Goal: Transaction & Acquisition: Purchase product/service

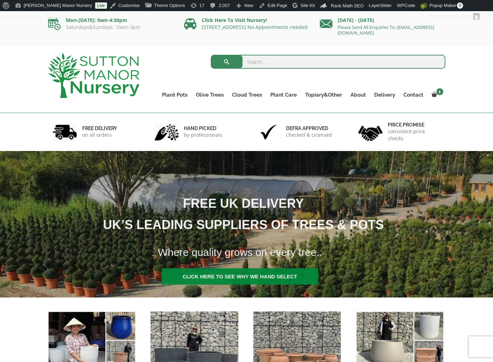
click at [278, 66] on input "search" at bounding box center [328, 62] width 235 height 14
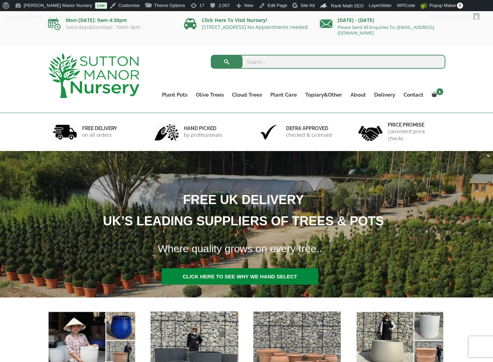
paste input "The Pompei Pot 60 Colour White"
type input "The Pompei Pot 60 Colour White"
click at [211, 55] on button "submit" at bounding box center [227, 62] width 32 height 14
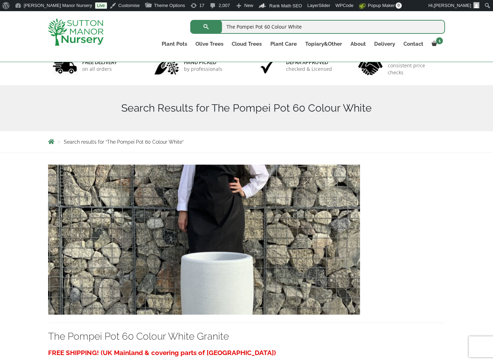
scroll to position [139, 0]
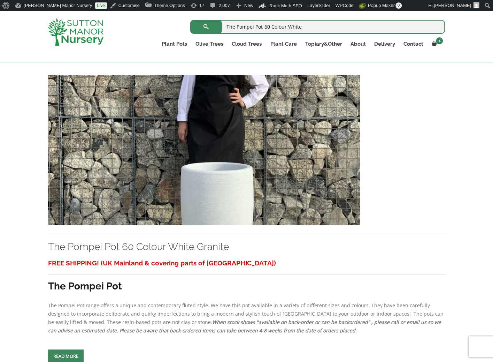
click at [213, 173] on img at bounding box center [204, 150] width 312 height 150
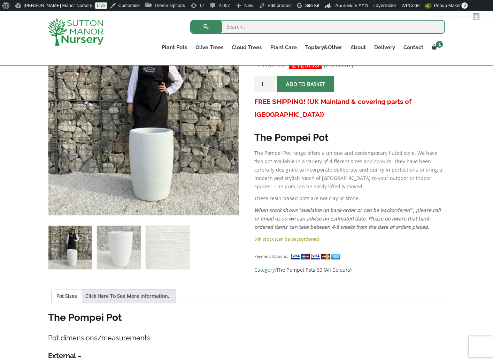
scroll to position [127, 0]
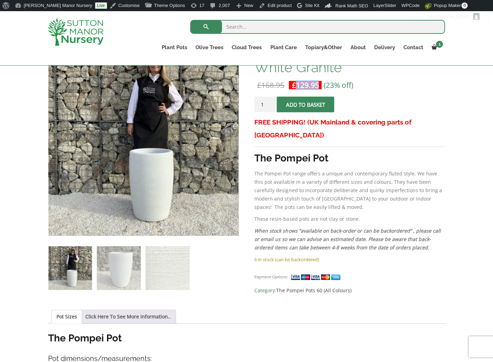
drag, startPoint x: 319, startPoint y: 85, endPoint x: 294, endPoint y: 84, distance: 25.1
click at [294, 84] on span "£ 129.95" at bounding box center [305, 85] width 33 height 14
copy bdi "129.95"
